Goal: Transaction & Acquisition: Subscribe to service/newsletter

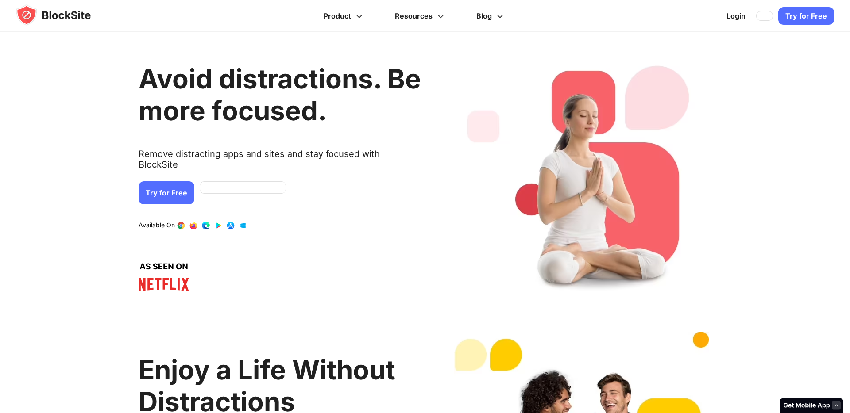
click at [183, 182] on link "Try for Free" at bounding box center [167, 193] width 56 height 23
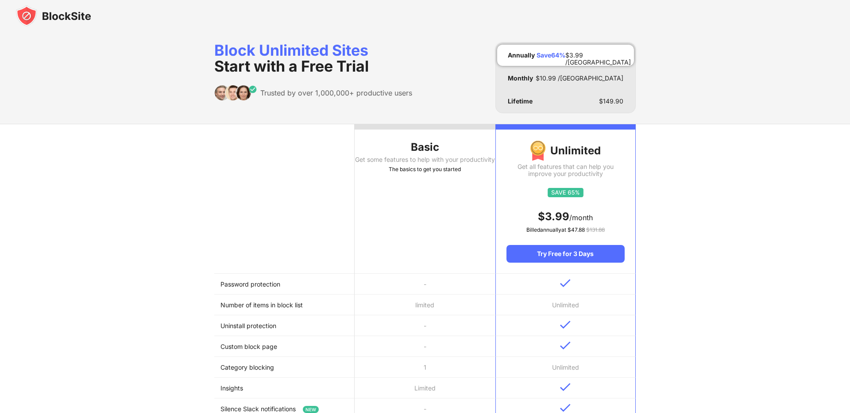
click at [409, 200] on th "Basic Get some features to help with your productivity The basics to get you st…" at bounding box center [425, 199] width 140 height 150
click at [408, 134] on th "Basic Get some features to help with your productivity The basics to get you st…" at bounding box center [425, 199] width 140 height 150
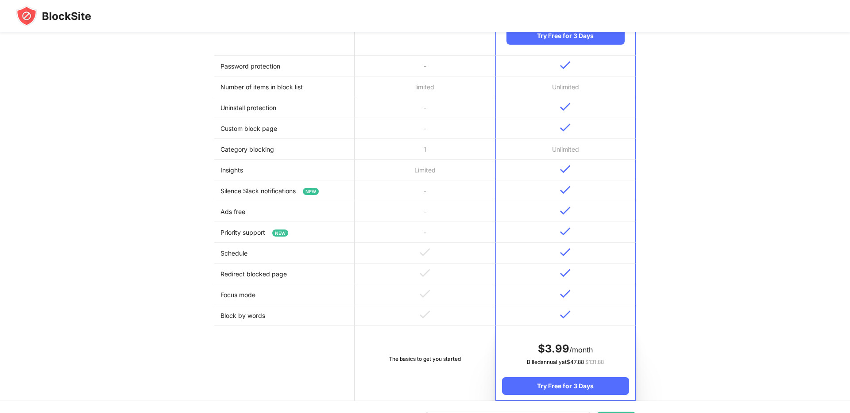
scroll to position [291, 0]
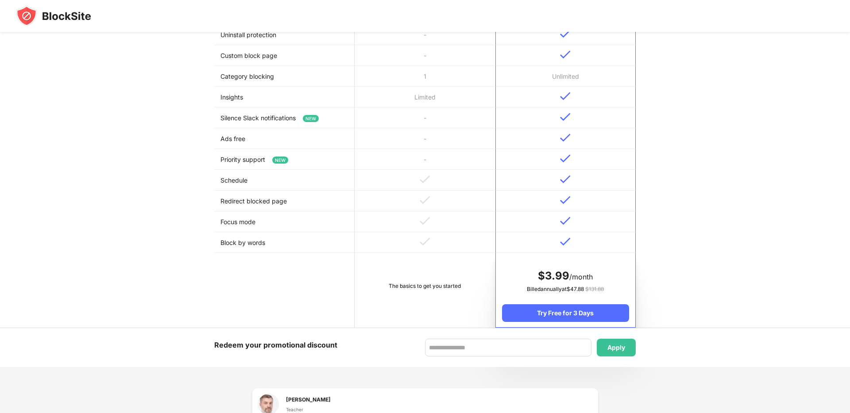
click at [417, 269] on td "The basics to get you started" at bounding box center [425, 290] width 140 height 75
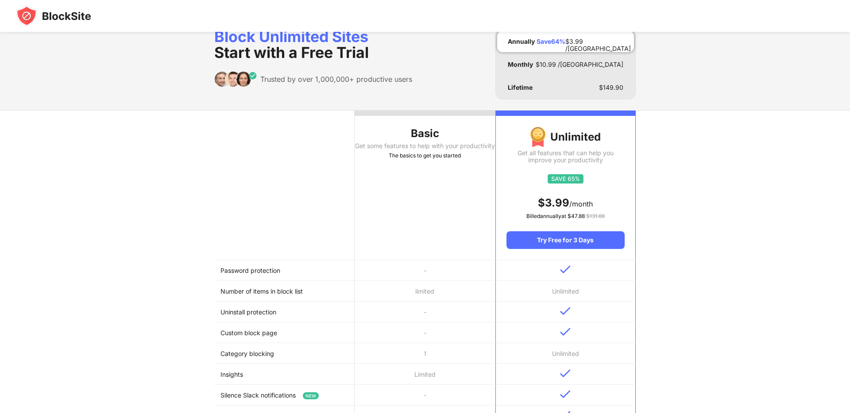
scroll to position [0, 0]
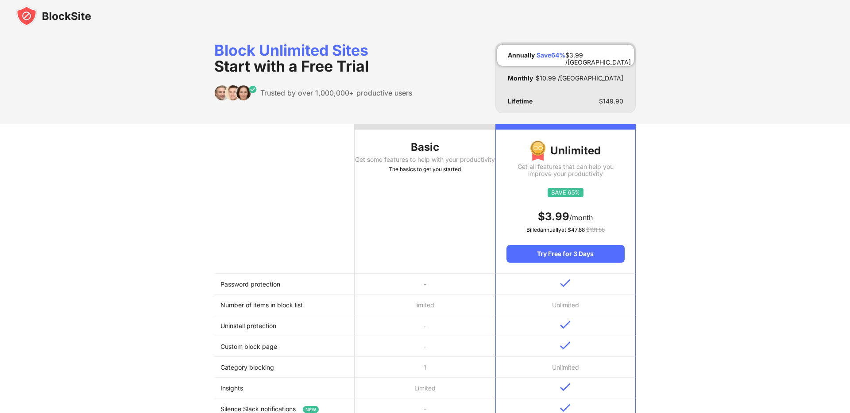
click at [71, 19] on img at bounding box center [53, 15] width 75 height 21
